Goal: Information Seeking & Learning: Learn about a topic

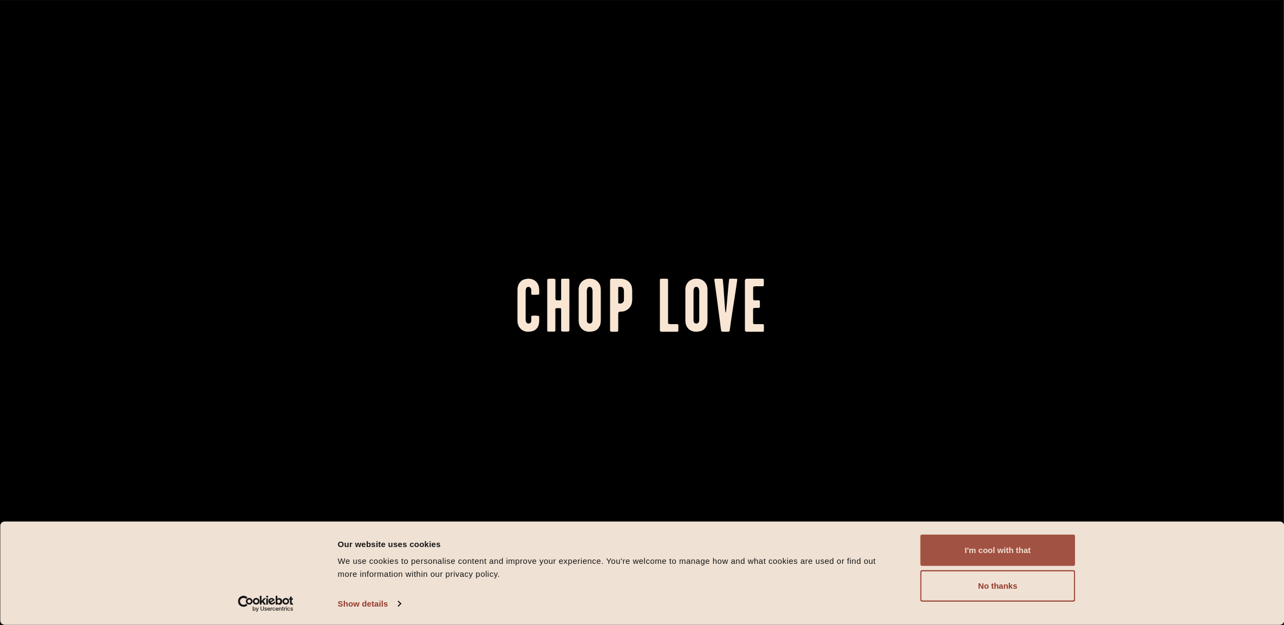
click at [1010, 544] on button "I'm cool with that" at bounding box center [998, 550] width 155 height 31
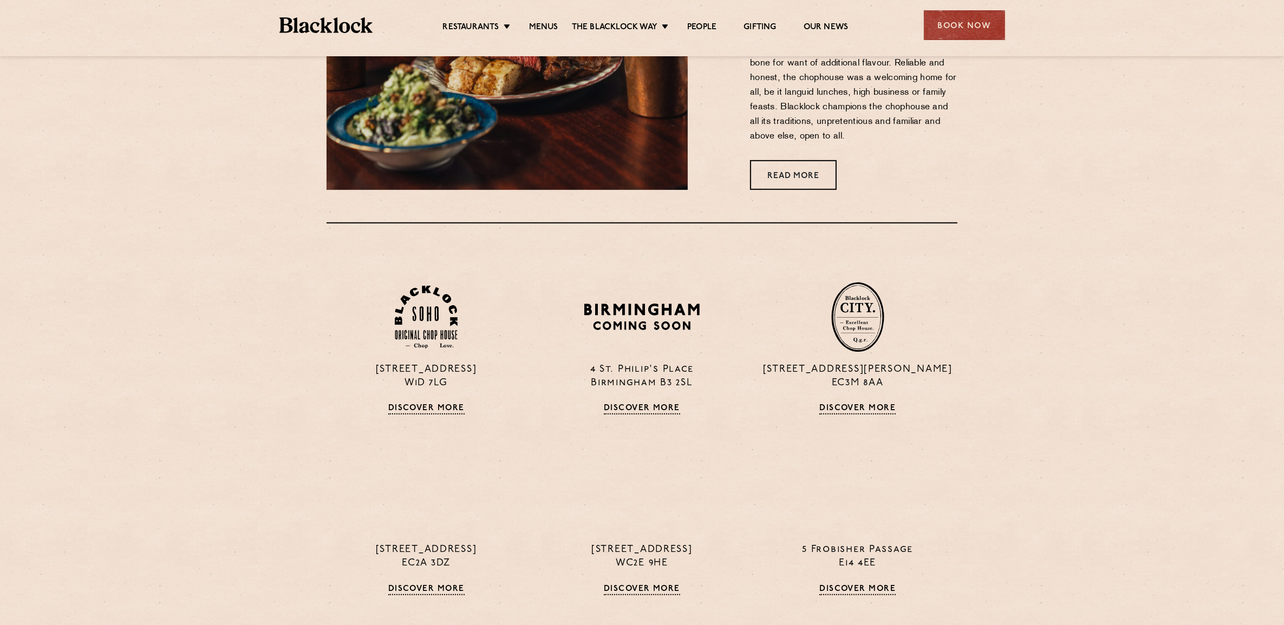
scroll to position [948, 0]
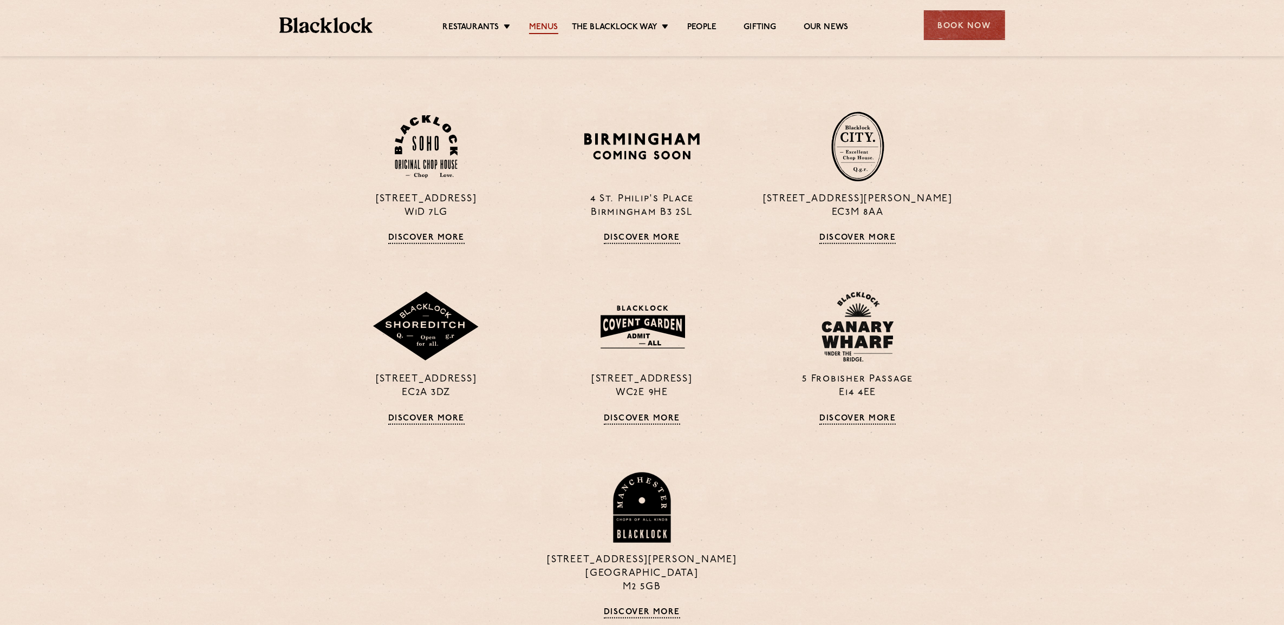
click at [540, 22] on link "Menus" at bounding box center [543, 28] width 29 height 12
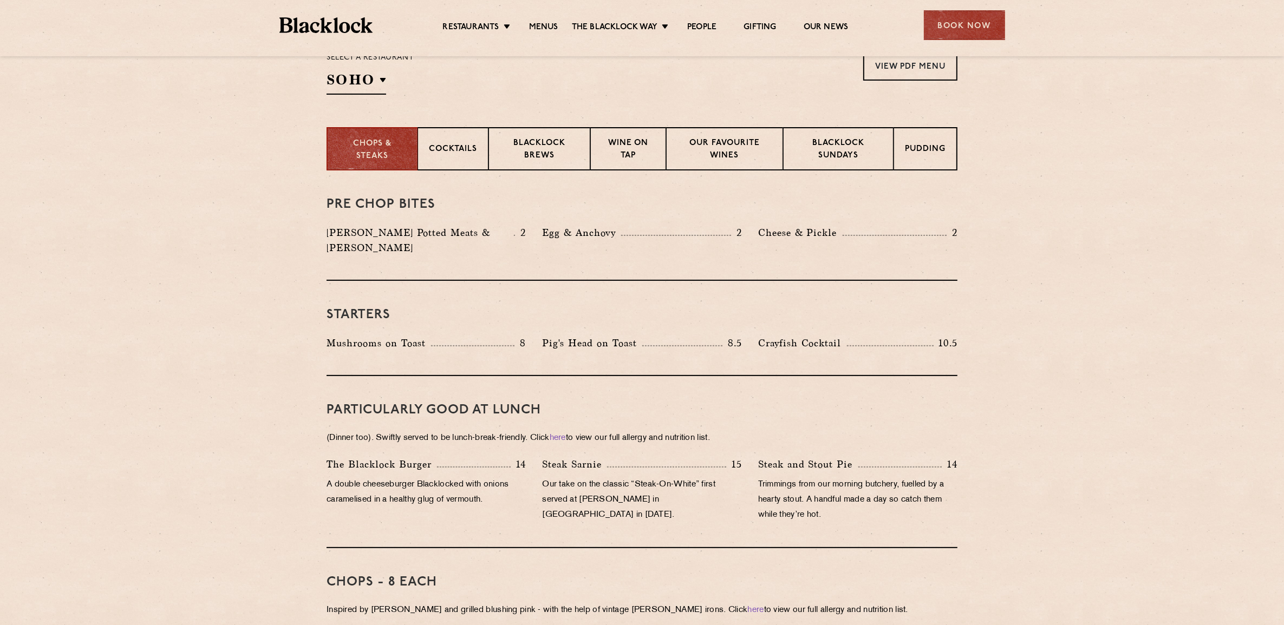
scroll to position [271, 0]
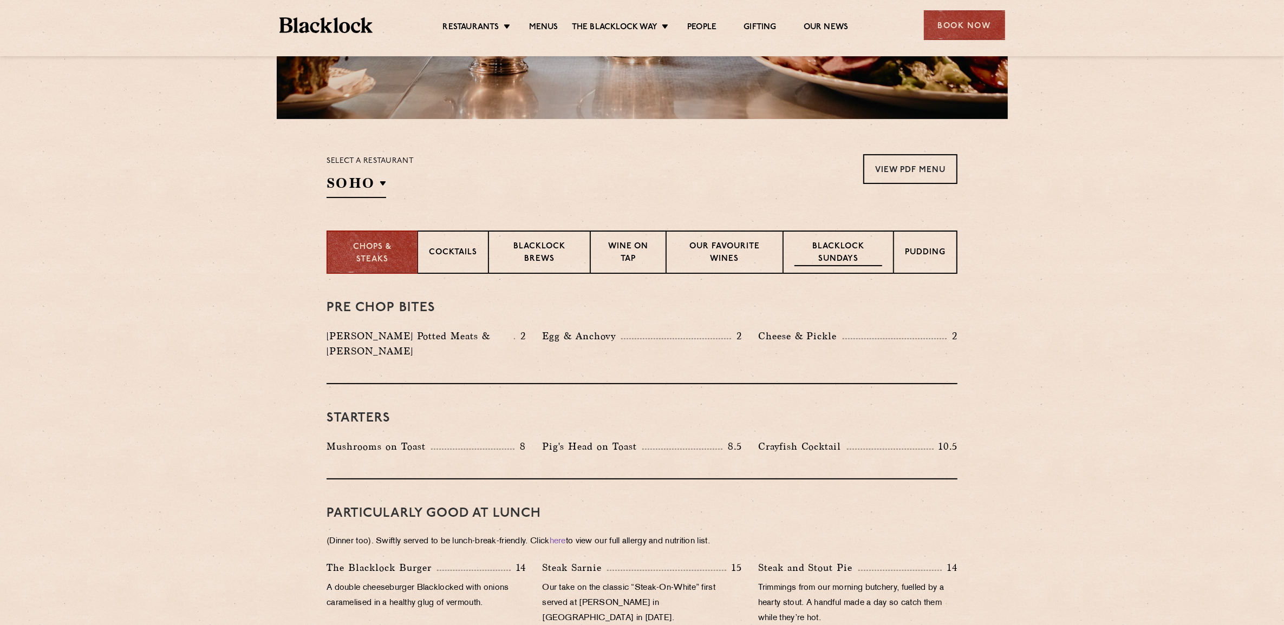
click at [850, 250] on p "Blacklock Sundays" at bounding box center [838, 253] width 88 height 25
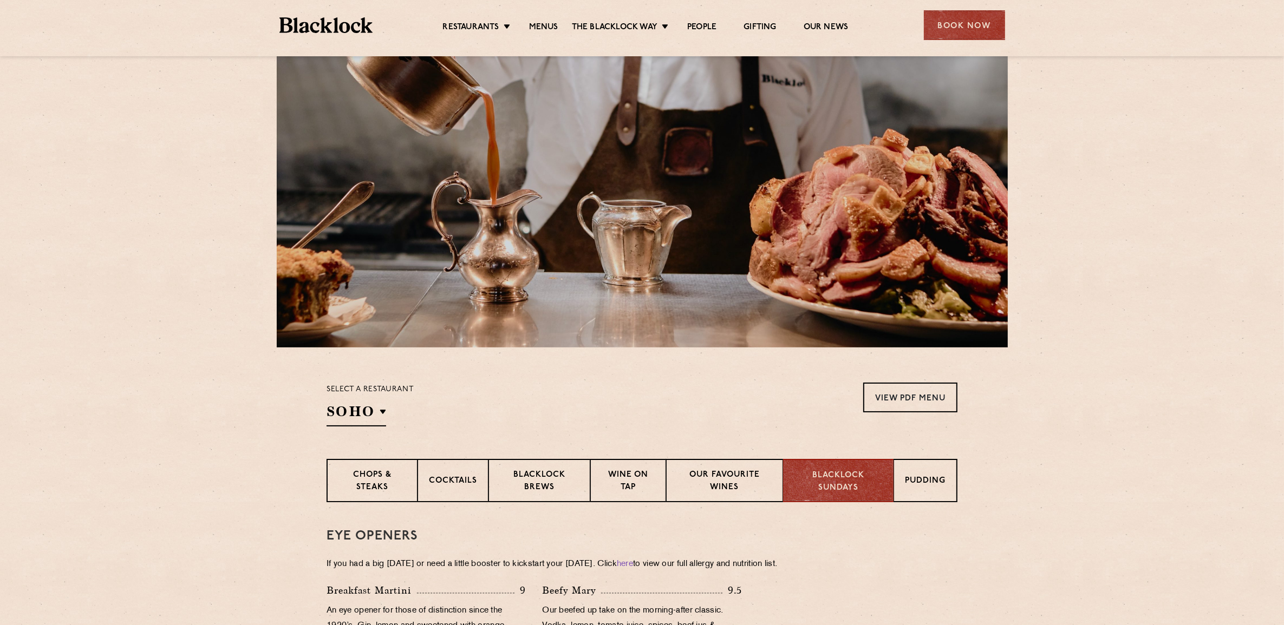
scroll to position [313, 0]
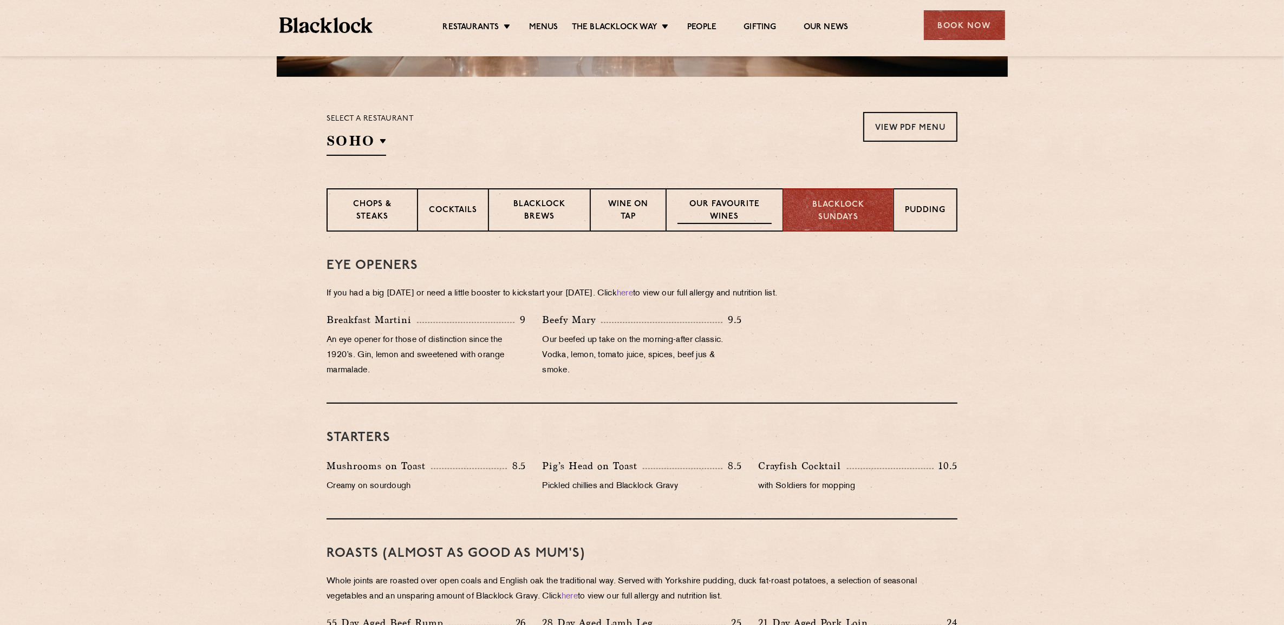
click at [716, 204] on p "Our favourite wines" at bounding box center [724, 211] width 94 height 25
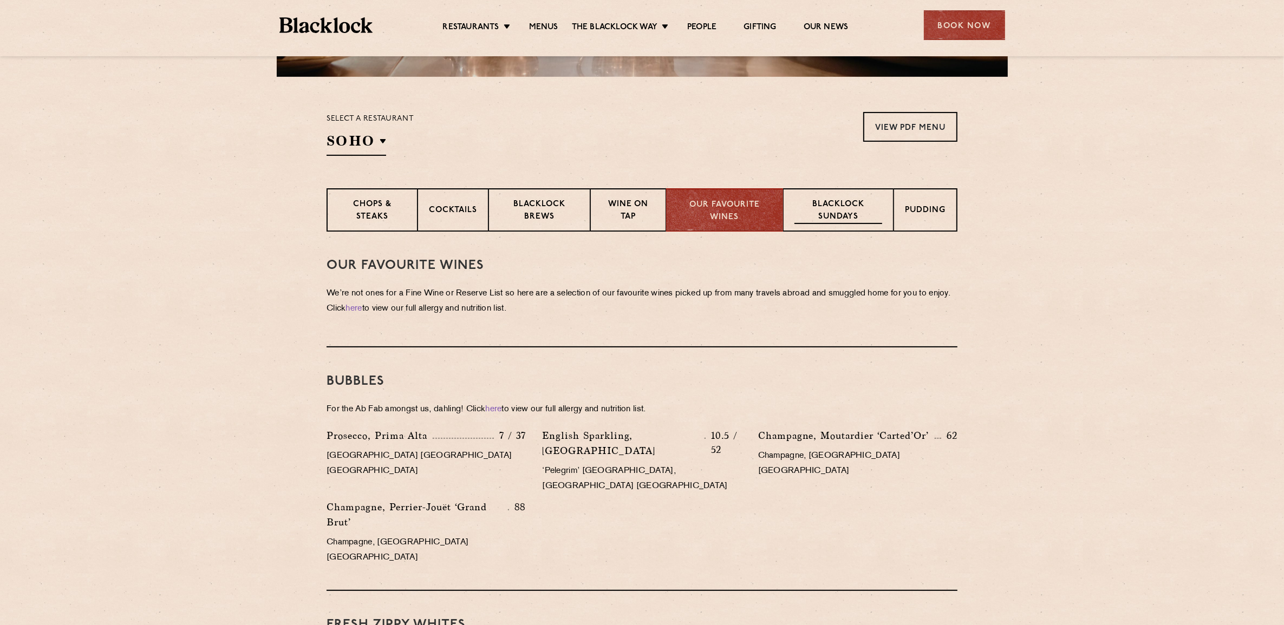
click at [861, 220] on p "Blacklock Sundays" at bounding box center [838, 211] width 88 height 25
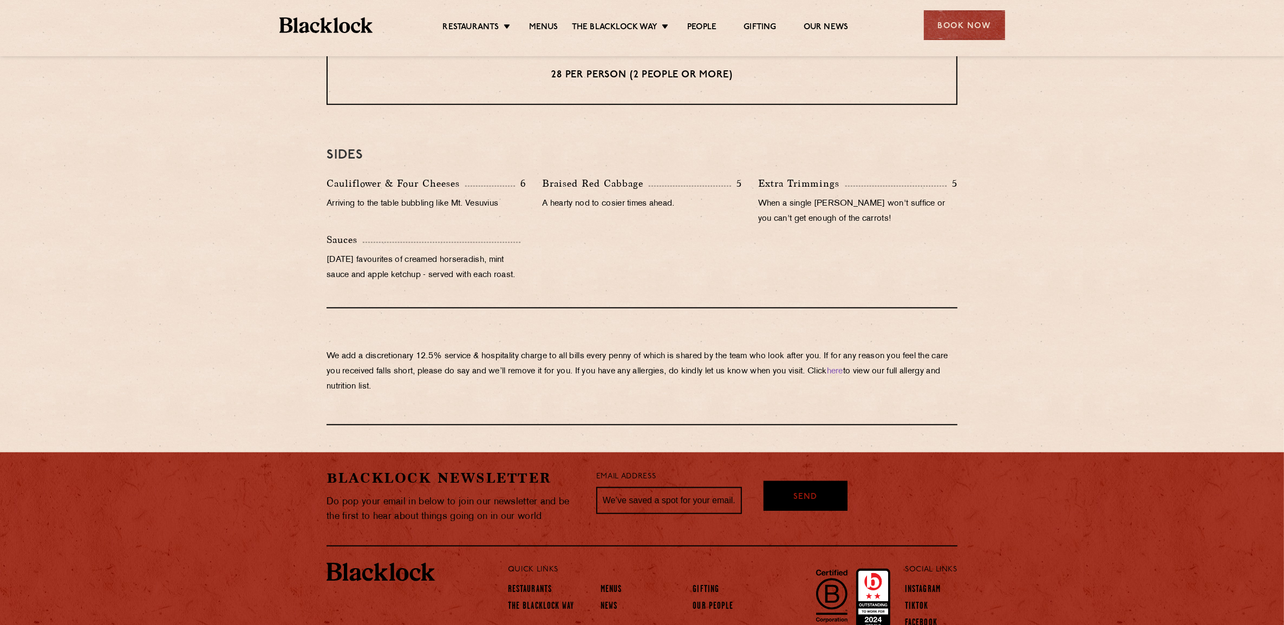
scroll to position [1058, 0]
